Goal: Navigation & Orientation: Find specific page/section

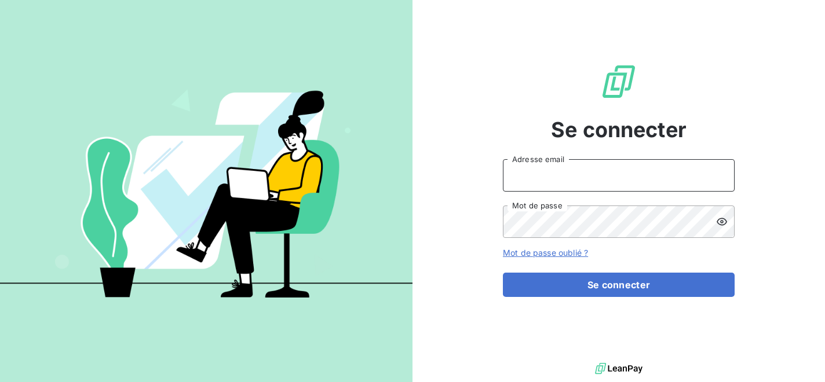
click at [565, 174] on input "Adresse email" at bounding box center [619, 175] width 232 height 32
type input "[EMAIL_ADDRESS][DOMAIN_NAME]"
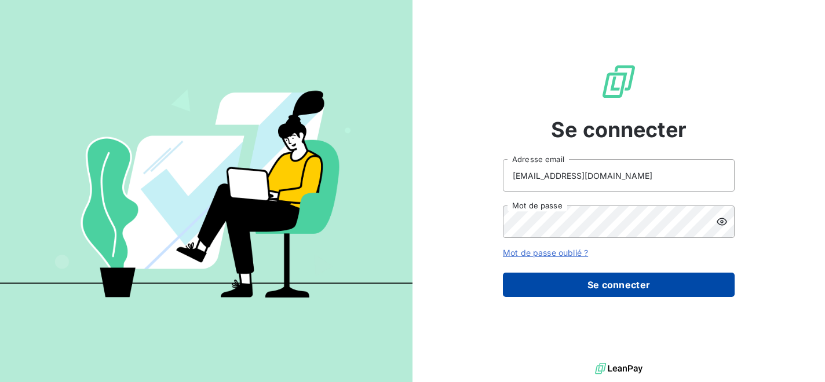
click at [625, 288] on button "Se connecter" at bounding box center [619, 285] width 232 height 24
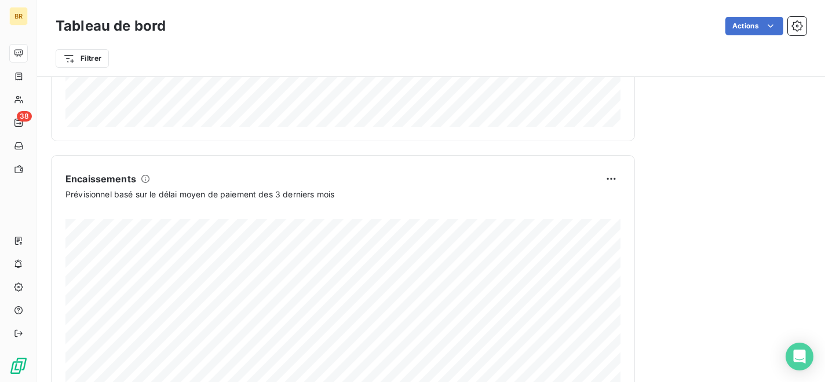
scroll to position [709, 0]
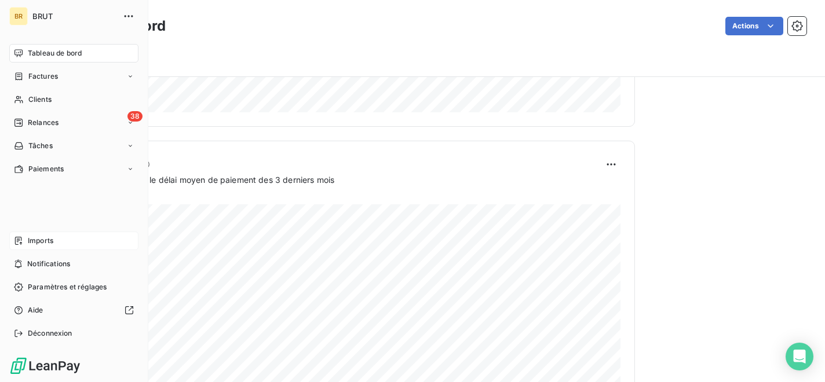
click at [53, 237] on span "Imports" at bounding box center [40, 241] width 25 height 10
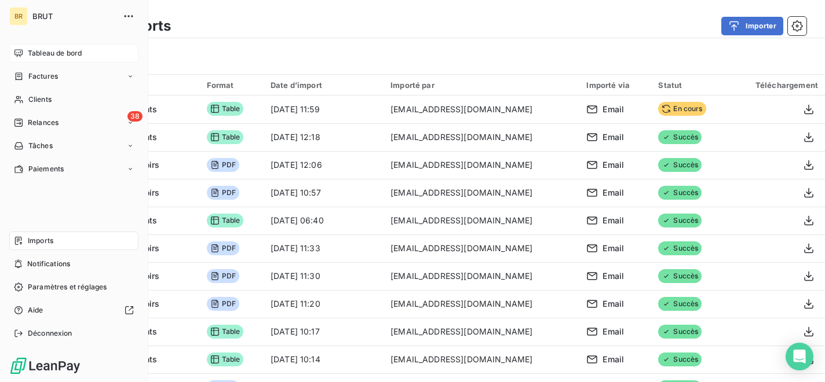
click at [56, 56] on span "Tableau de bord" at bounding box center [55, 53] width 54 height 10
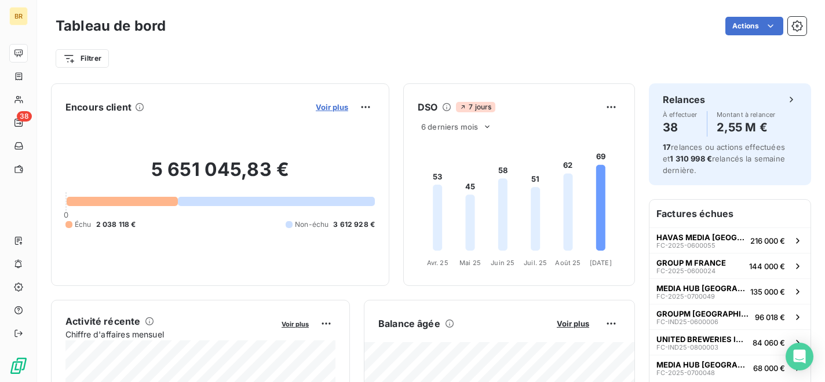
click at [331, 108] on span "Voir plus" at bounding box center [332, 106] width 32 height 9
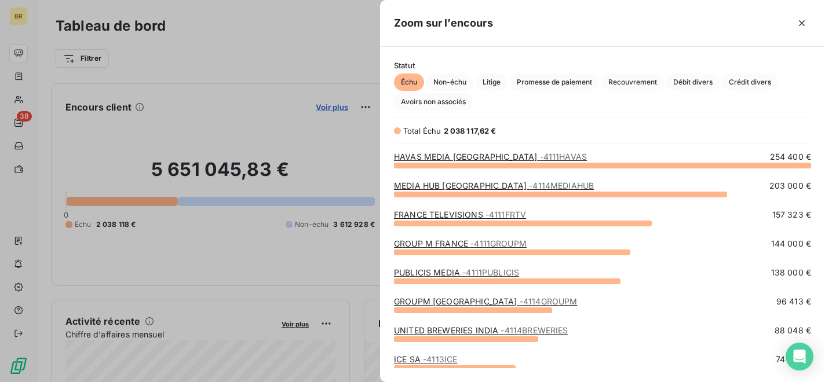
scroll to position [217, 445]
click at [694, 82] on span "Débit divers" at bounding box center [692, 82] width 53 height 17
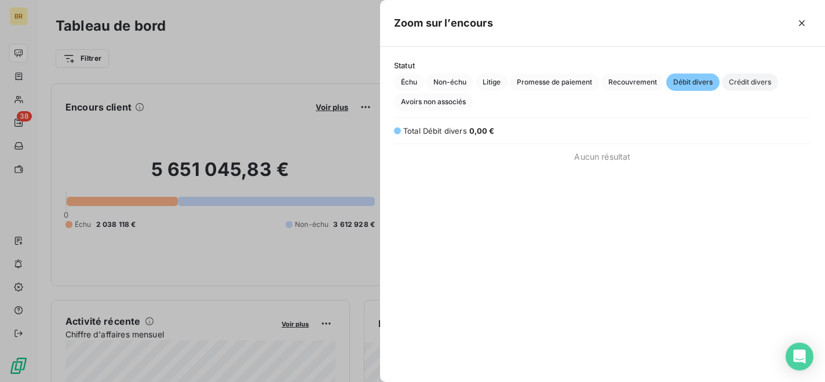
click at [745, 76] on span "Crédit divers" at bounding box center [749, 82] width 56 height 17
click at [451, 100] on span "Avoirs non associés" at bounding box center [433, 101] width 79 height 17
click at [327, 62] on div at bounding box center [412, 191] width 825 height 382
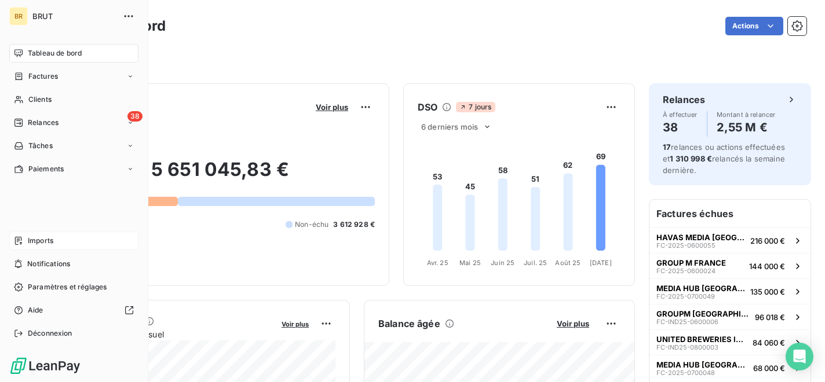
click at [50, 239] on span "Imports" at bounding box center [40, 241] width 25 height 10
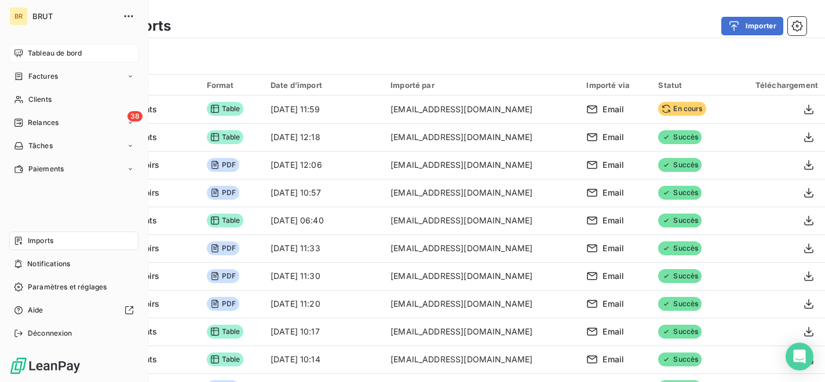
click at [58, 56] on span "Tableau de bord" at bounding box center [55, 53] width 54 height 10
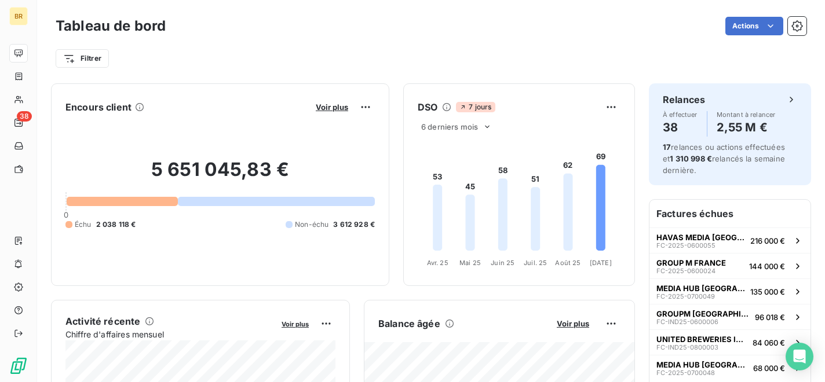
click at [246, 108] on div "Encours client Voir plus" at bounding box center [219, 107] width 309 height 19
click at [335, 109] on span "Voir plus" at bounding box center [332, 106] width 32 height 9
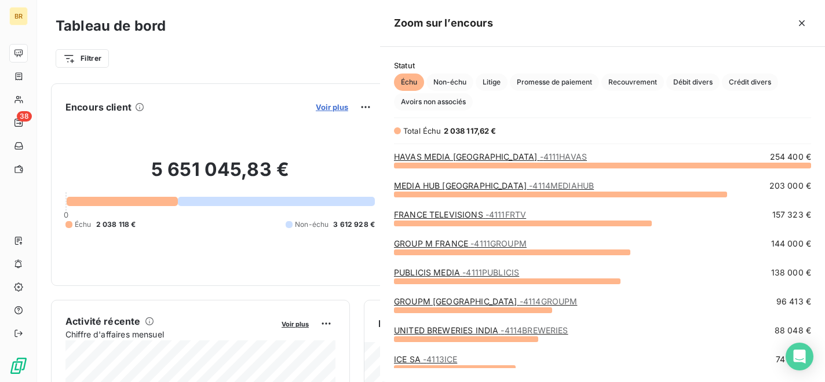
scroll to position [217, 445]
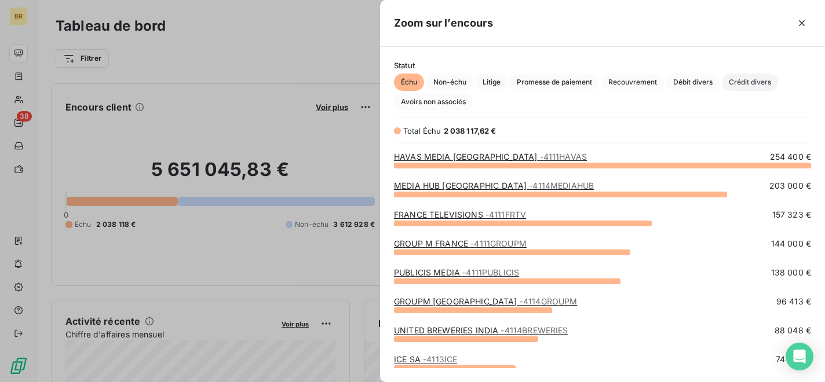
click at [737, 78] on span "Crédit divers" at bounding box center [749, 82] width 56 height 17
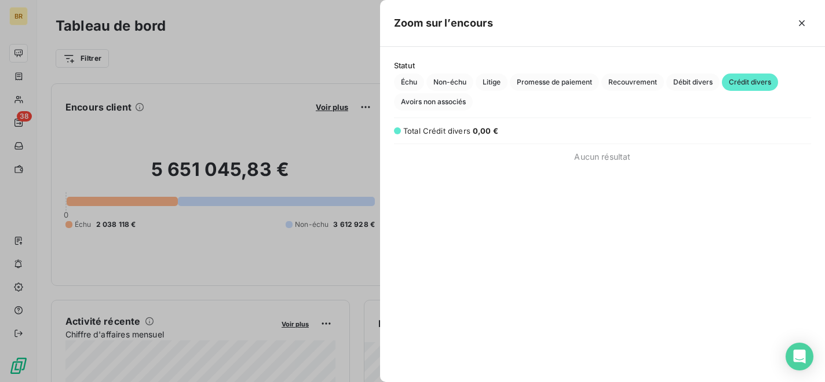
click at [295, 67] on div at bounding box center [412, 191] width 825 height 382
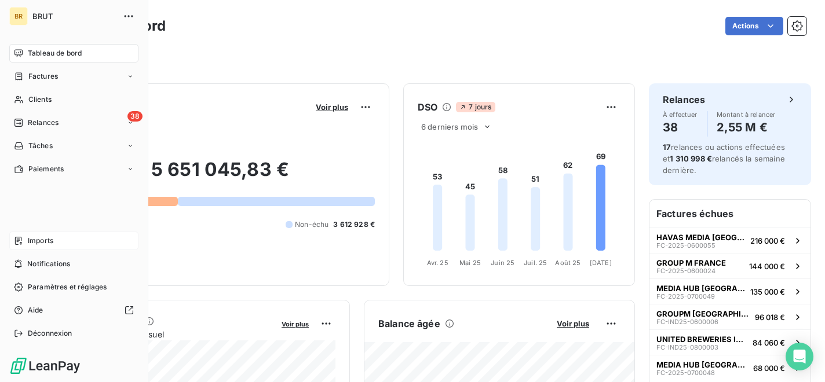
click at [19, 244] on icon at bounding box center [18, 240] width 9 height 9
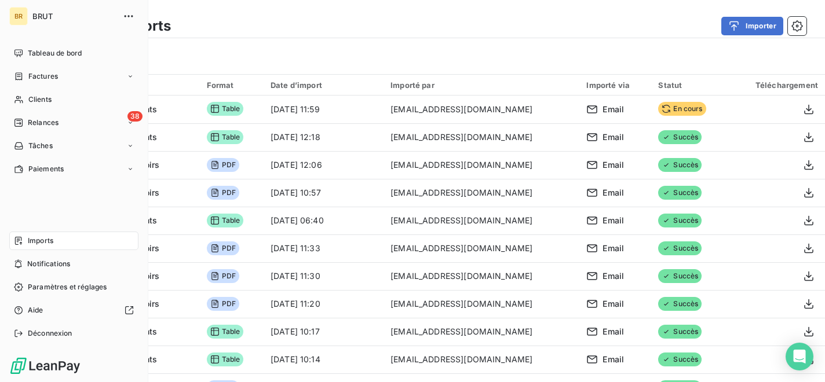
click at [53, 243] on span "Imports" at bounding box center [40, 241] width 25 height 10
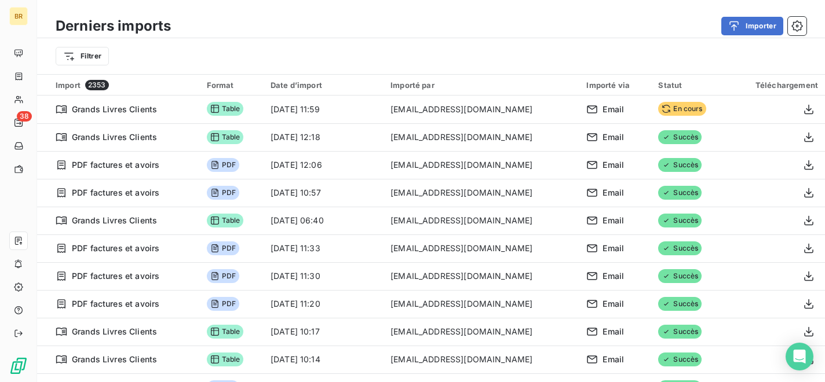
click at [244, 51] on div "Filtrer" at bounding box center [431, 56] width 750 height 22
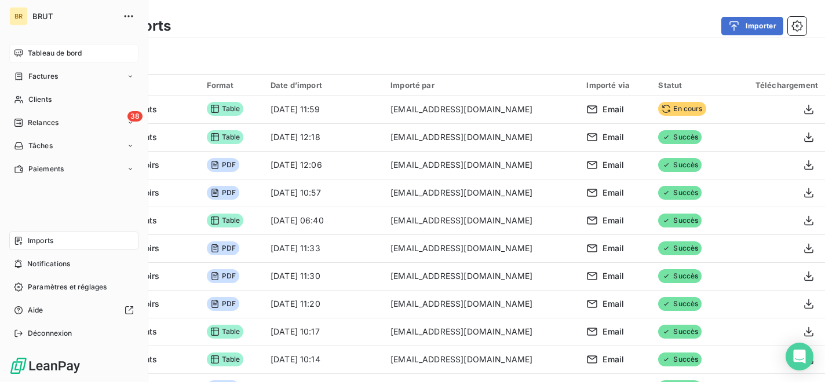
click at [51, 54] on span "Tableau de bord" at bounding box center [55, 53] width 54 height 10
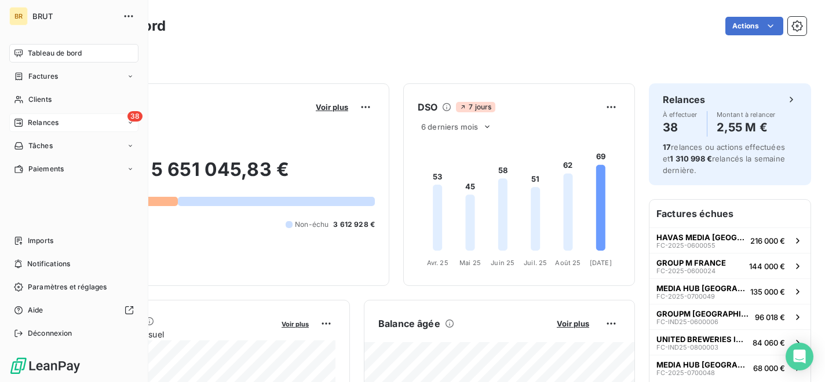
click at [74, 117] on div "38 Relances" at bounding box center [73, 122] width 129 height 19
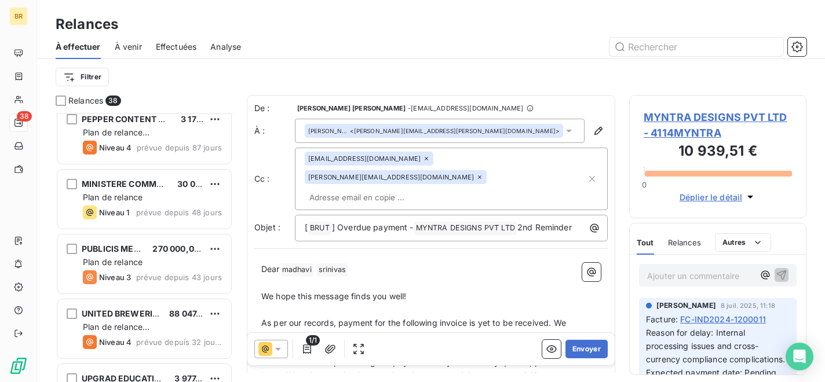
scroll to position [405, 0]
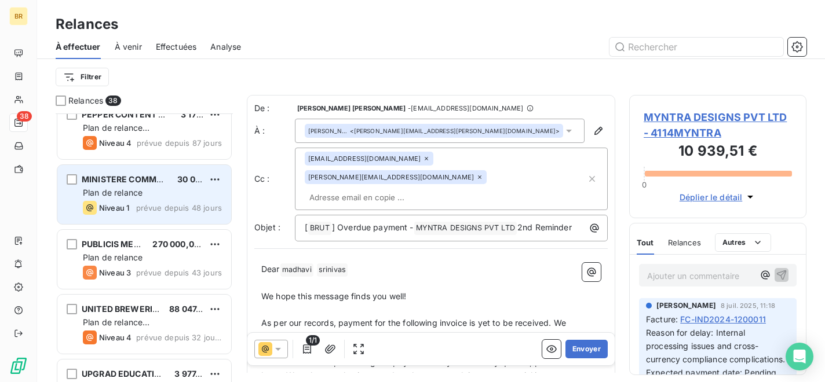
click at [166, 201] on div "Niveau 1 prévue depuis 48 jours" at bounding box center [152, 208] width 139 height 14
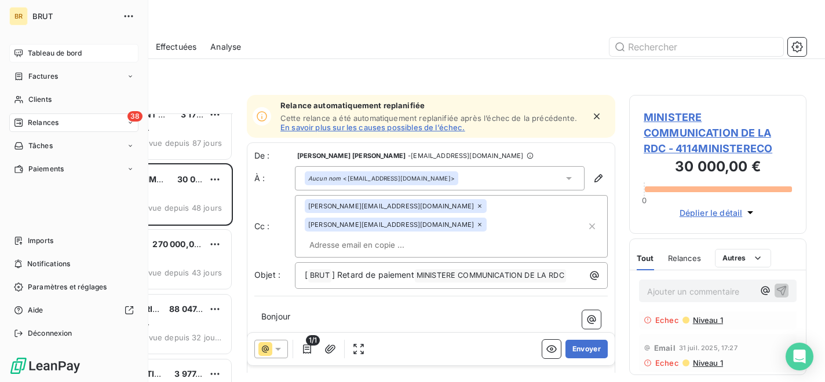
click at [55, 55] on span "Tableau de bord" at bounding box center [55, 53] width 54 height 10
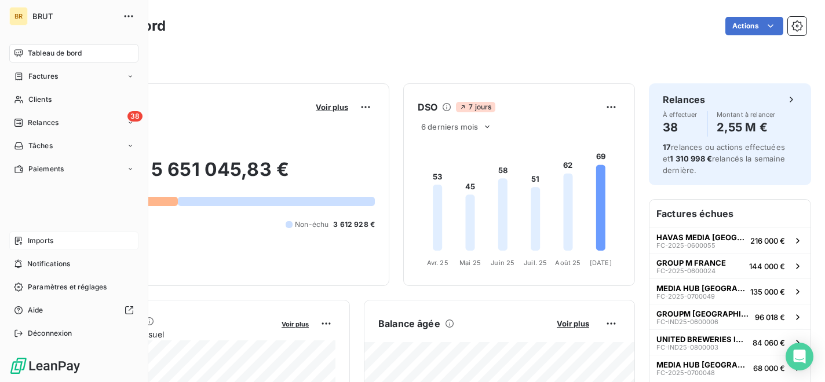
click at [53, 243] on span "Imports" at bounding box center [40, 241] width 25 height 10
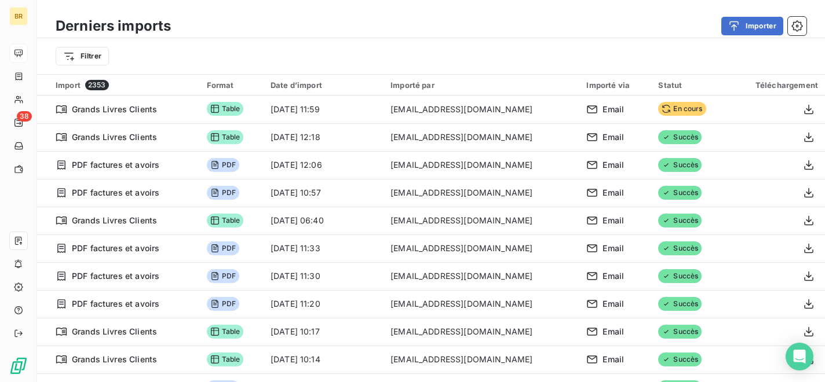
click at [226, 47] on div "Filtrer" at bounding box center [431, 56] width 750 height 22
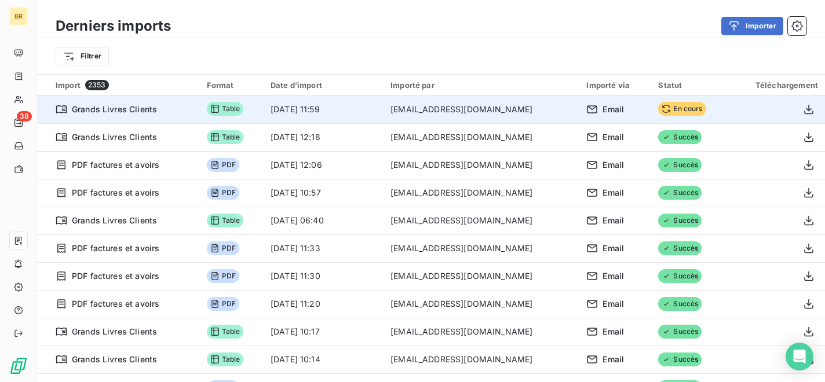
click at [661, 109] on icon at bounding box center [665, 108] width 9 height 9
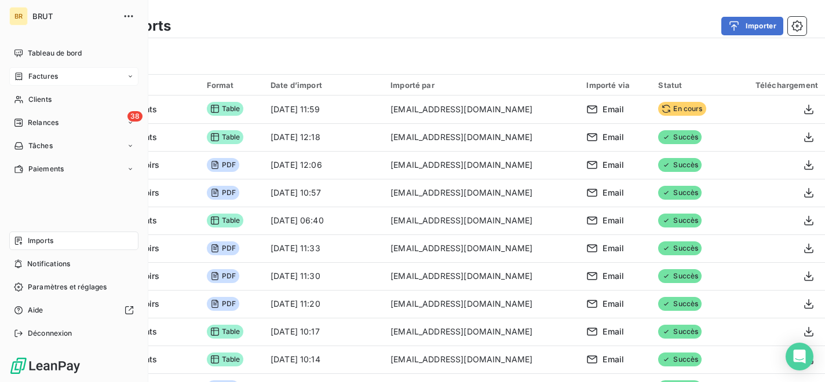
click at [19, 80] on icon at bounding box center [19, 76] width 10 height 9
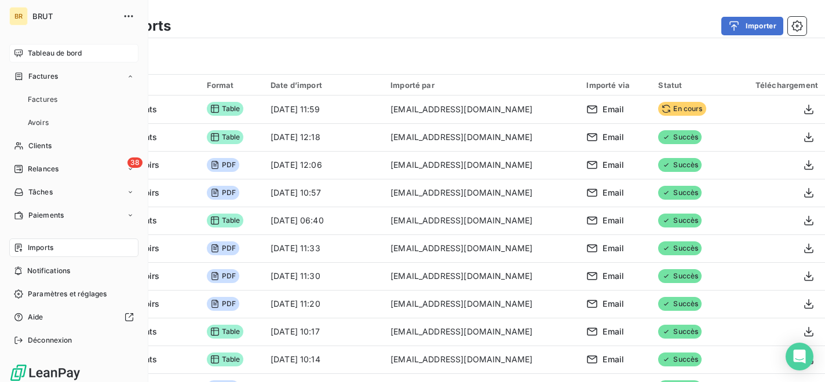
click at [54, 60] on div "Tableau de bord" at bounding box center [73, 53] width 129 height 19
click at [57, 55] on span "Tableau de bord" at bounding box center [55, 53] width 54 height 10
click at [56, 54] on span "Tableau de bord" at bounding box center [55, 53] width 54 height 10
click at [55, 53] on span "Tableau de bord" at bounding box center [55, 53] width 54 height 10
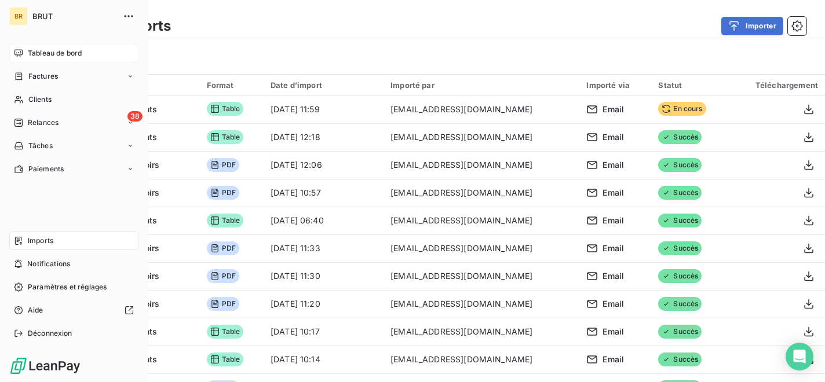
click at [53, 54] on span "Tableau de bord" at bounding box center [55, 53] width 54 height 10
click at [53, 241] on span "Imports" at bounding box center [40, 241] width 25 height 10
click at [71, 55] on span "Tableau de bord" at bounding box center [55, 53] width 54 height 10
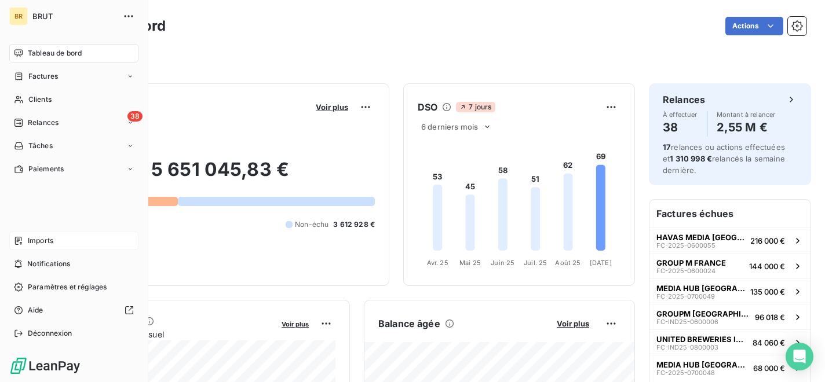
click at [45, 241] on span "Imports" at bounding box center [40, 241] width 25 height 10
click at [48, 238] on span "Imports" at bounding box center [40, 241] width 25 height 10
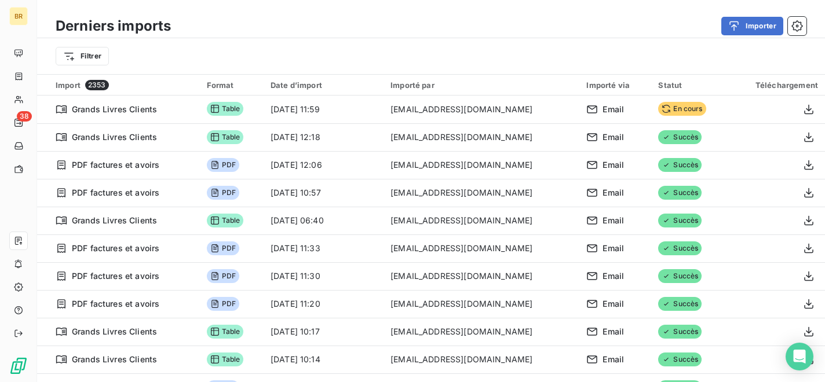
click at [237, 22] on div "Importer" at bounding box center [495, 26] width 621 height 19
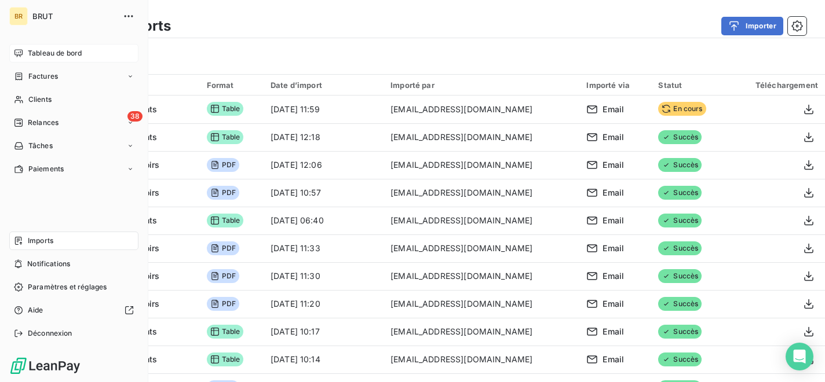
click at [67, 56] on span "Tableau de bord" at bounding box center [55, 53] width 54 height 10
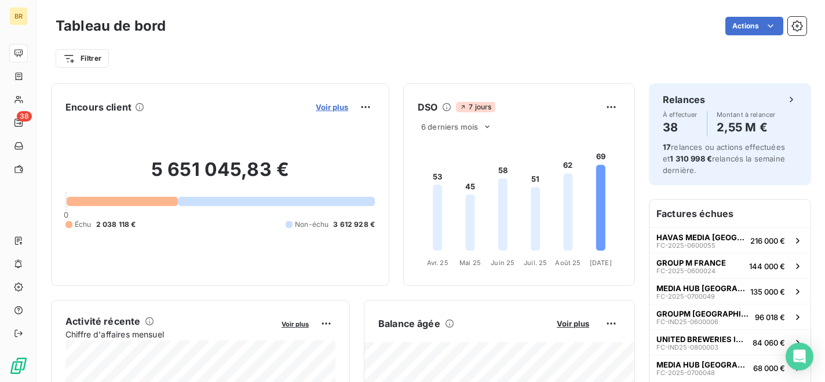
click at [336, 111] on span "Voir plus" at bounding box center [332, 106] width 32 height 9
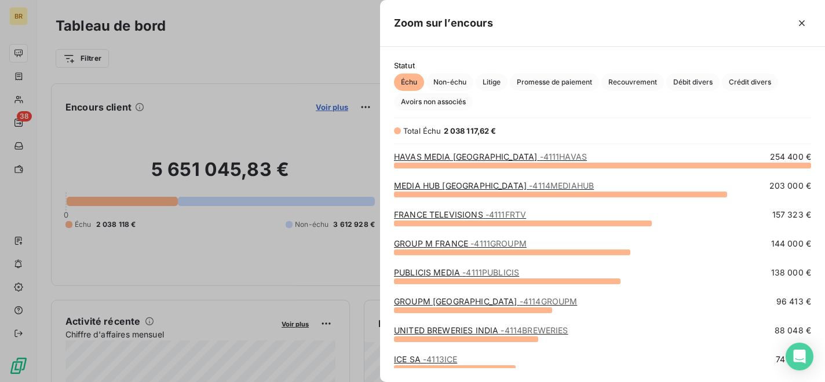
scroll to position [217, 445]
click at [688, 76] on span "Débit divers" at bounding box center [692, 82] width 53 height 17
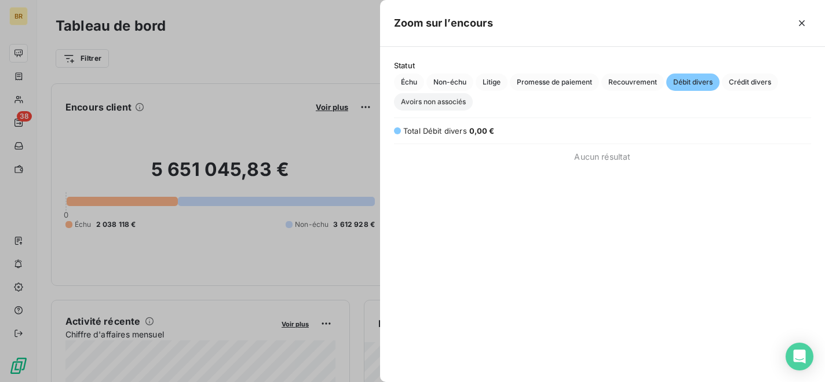
click at [455, 102] on span "Avoirs non associés" at bounding box center [433, 101] width 79 height 17
click at [285, 54] on div at bounding box center [412, 191] width 825 height 382
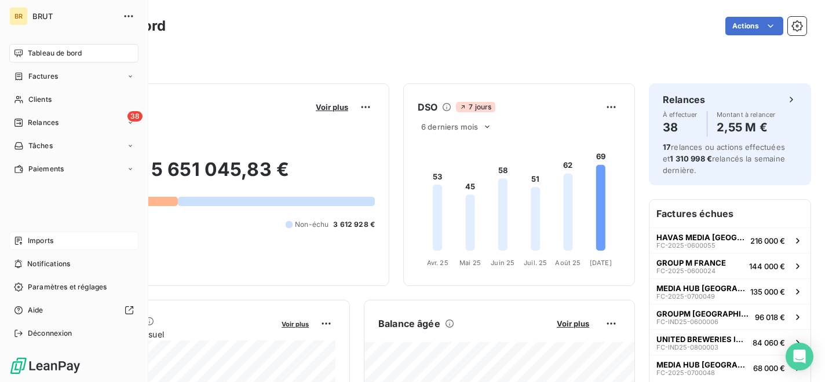
click at [38, 241] on span "Imports" at bounding box center [40, 241] width 25 height 10
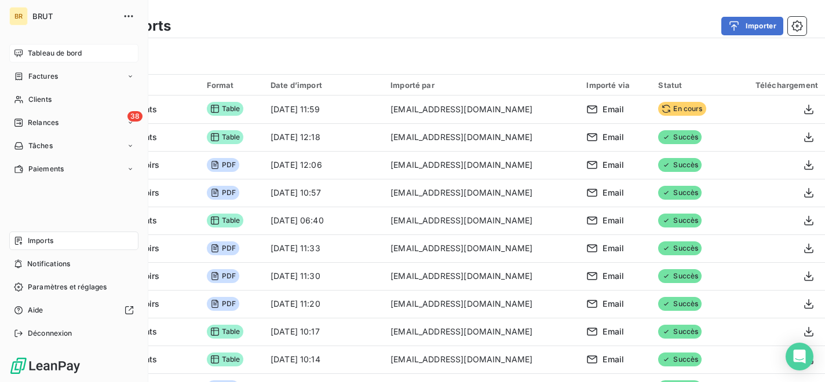
click at [54, 53] on span "Tableau de bord" at bounding box center [55, 53] width 54 height 10
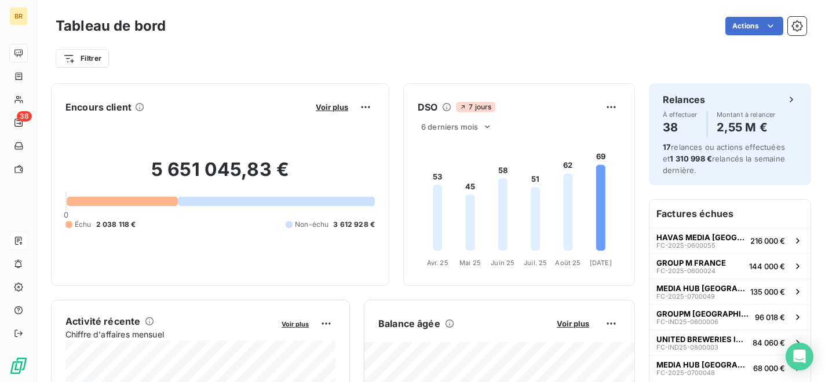
click at [254, 125] on div "5 651 045,83 € 0 Échu 2 038 118 € Non-échu 3 612 928 €" at bounding box center [219, 193] width 309 height 155
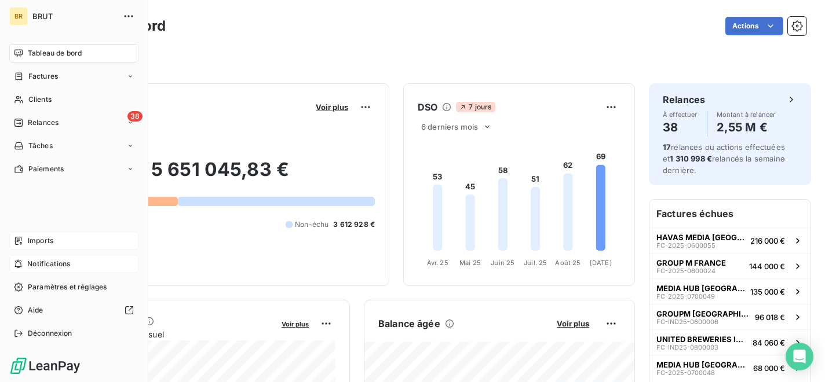
click at [49, 262] on span "Notifications" at bounding box center [48, 264] width 43 height 10
click at [44, 240] on span "Imports" at bounding box center [40, 241] width 25 height 10
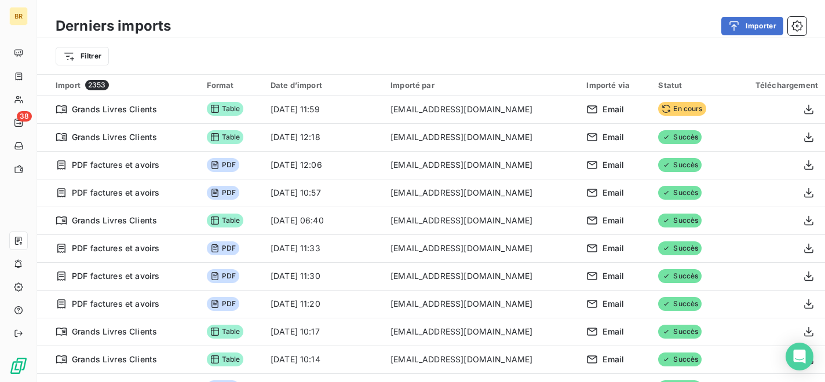
click at [272, 53] on div "Filtrer" at bounding box center [431, 56] width 750 height 22
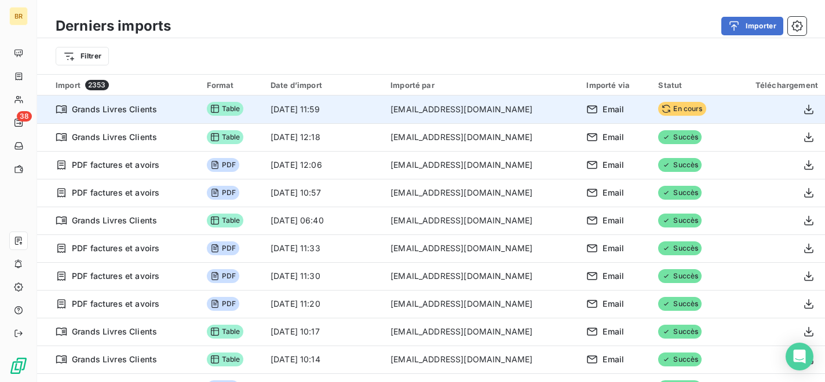
click at [302, 111] on td "[DATE] 11:59" at bounding box center [323, 110] width 120 height 28
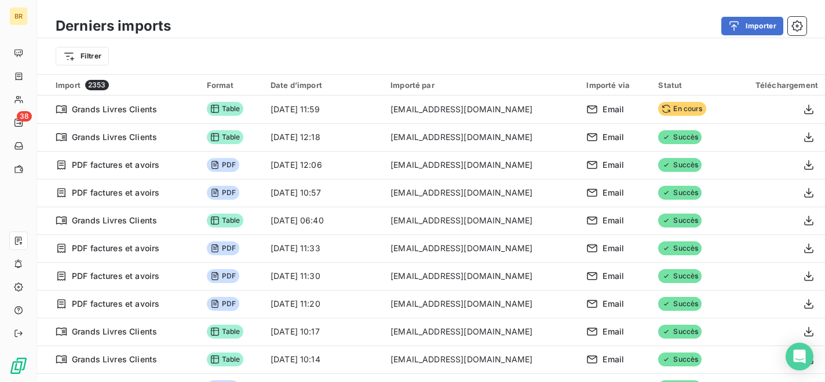
click at [202, 47] on div "Filtrer" at bounding box center [431, 56] width 750 height 22
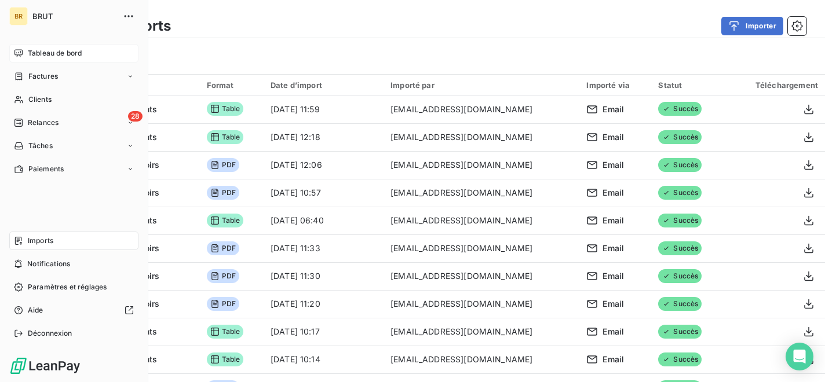
click at [67, 53] on span "Tableau de bord" at bounding box center [55, 53] width 54 height 10
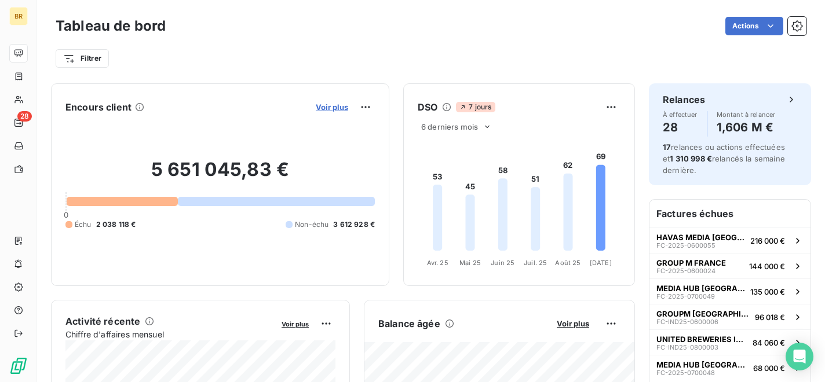
click at [337, 107] on span "Voir plus" at bounding box center [332, 106] width 32 height 9
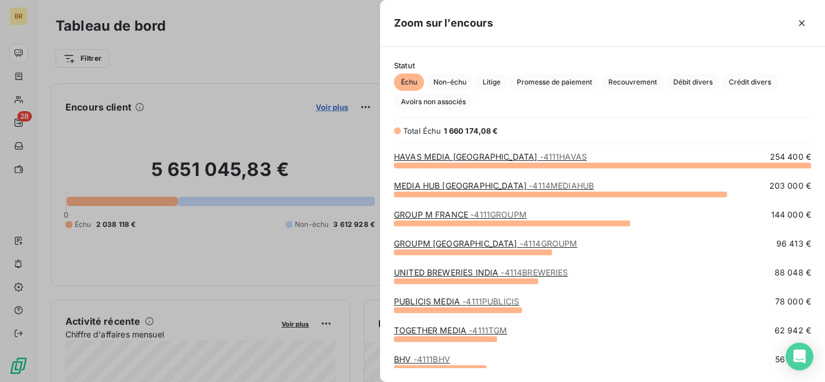
scroll to position [217, 445]
click at [744, 84] on span "Crédit divers" at bounding box center [749, 82] width 56 height 17
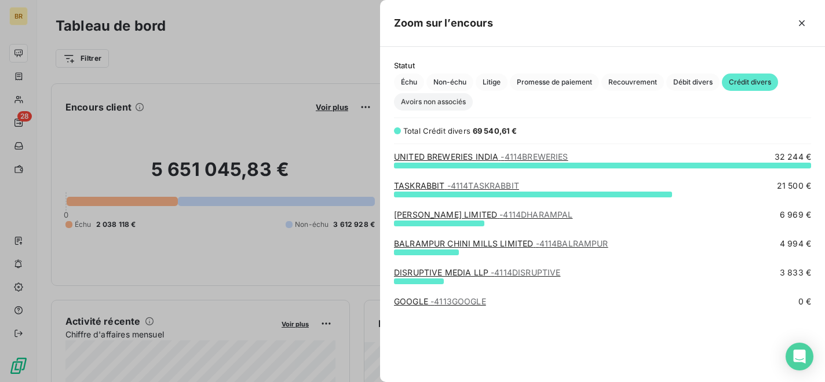
click at [446, 101] on span "Avoirs non associés" at bounding box center [433, 101] width 79 height 17
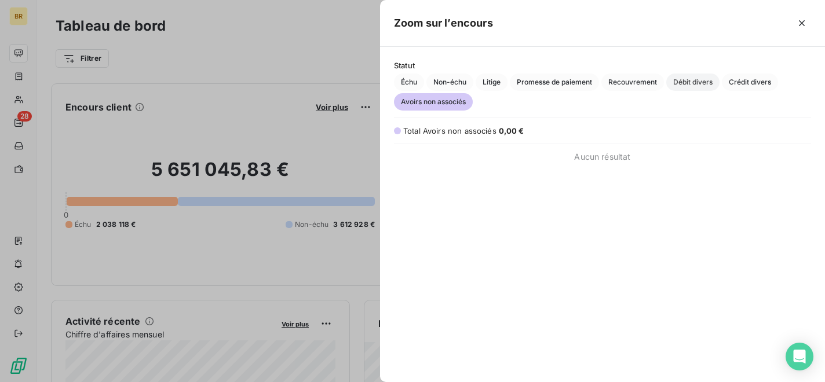
click at [686, 88] on span "Débit divers" at bounding box center [692, 82] width 53 height 17
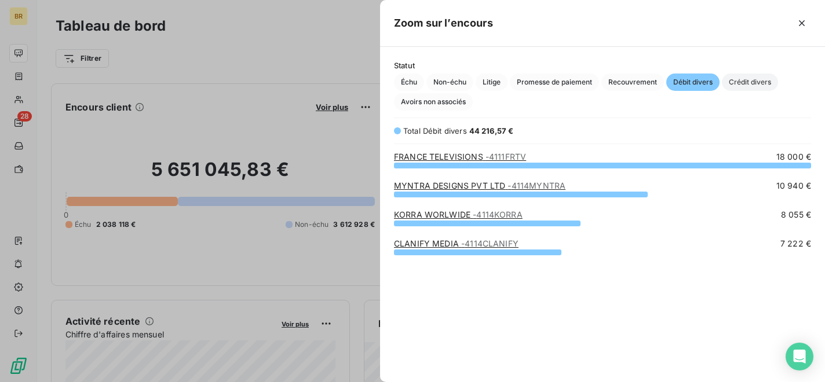
click at [735, 82] on span "Crédit divers" at bounding box center [749, 82] width 56 height 17
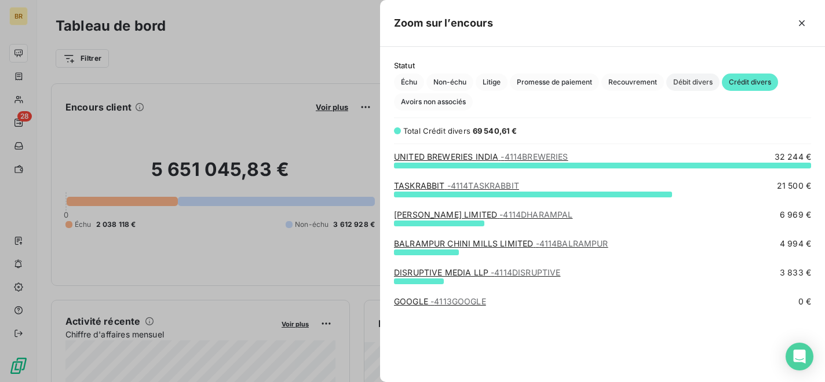
click at [699, 83] on span "Débit divers" at bounding box center [692, 82] width 53 height 17
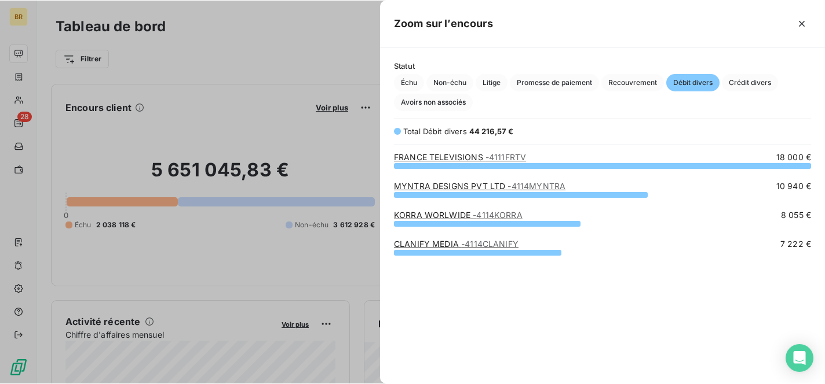
scroll to position [219, 445]
click at [749, 82] on span "Crédit divers" at bounding box center [749, 82] width 56 height 17
